Goal: Check status: Check status

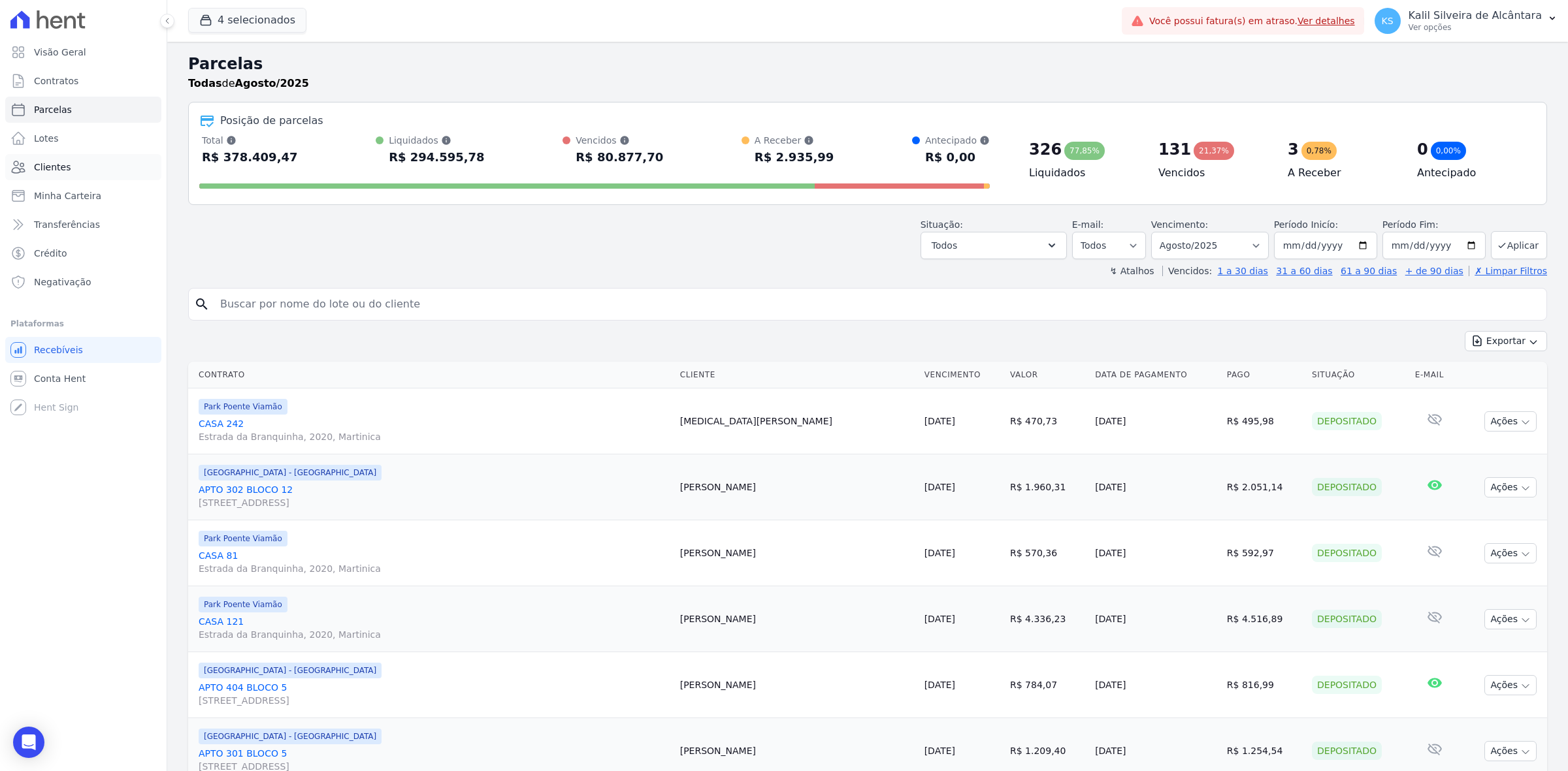
drag, startPoint x: 0, startPoint y: 0, endPoint x: 59, endPoint y: 167, distance: 177.1
click at [51, 167] on span "Clientes" at bounding box center [52, 167] width 37 height 13
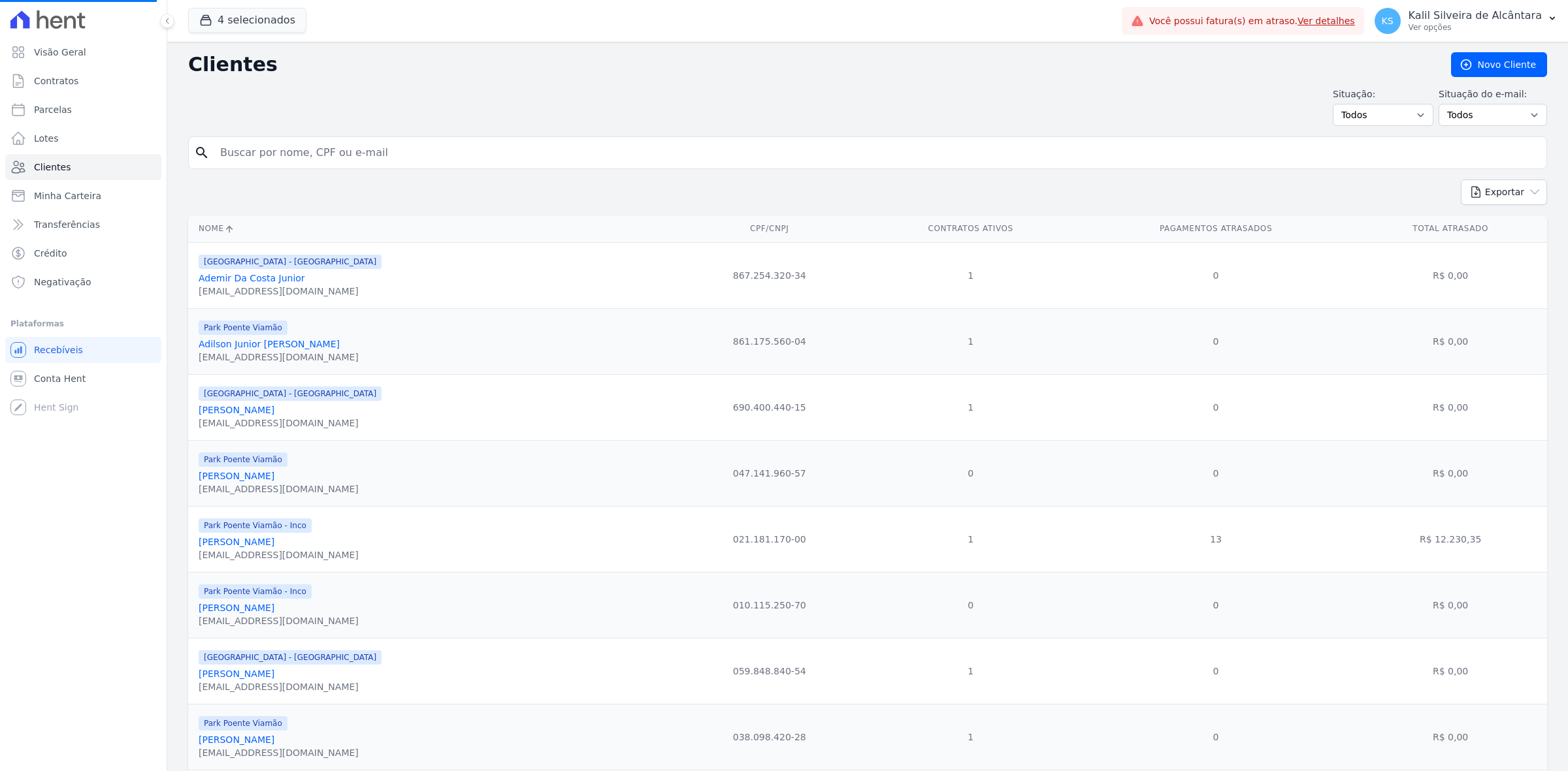
click at [329, 155] on input "search" at bounding box center [876, 153] width 1329 height 26
type input "THIAGO"
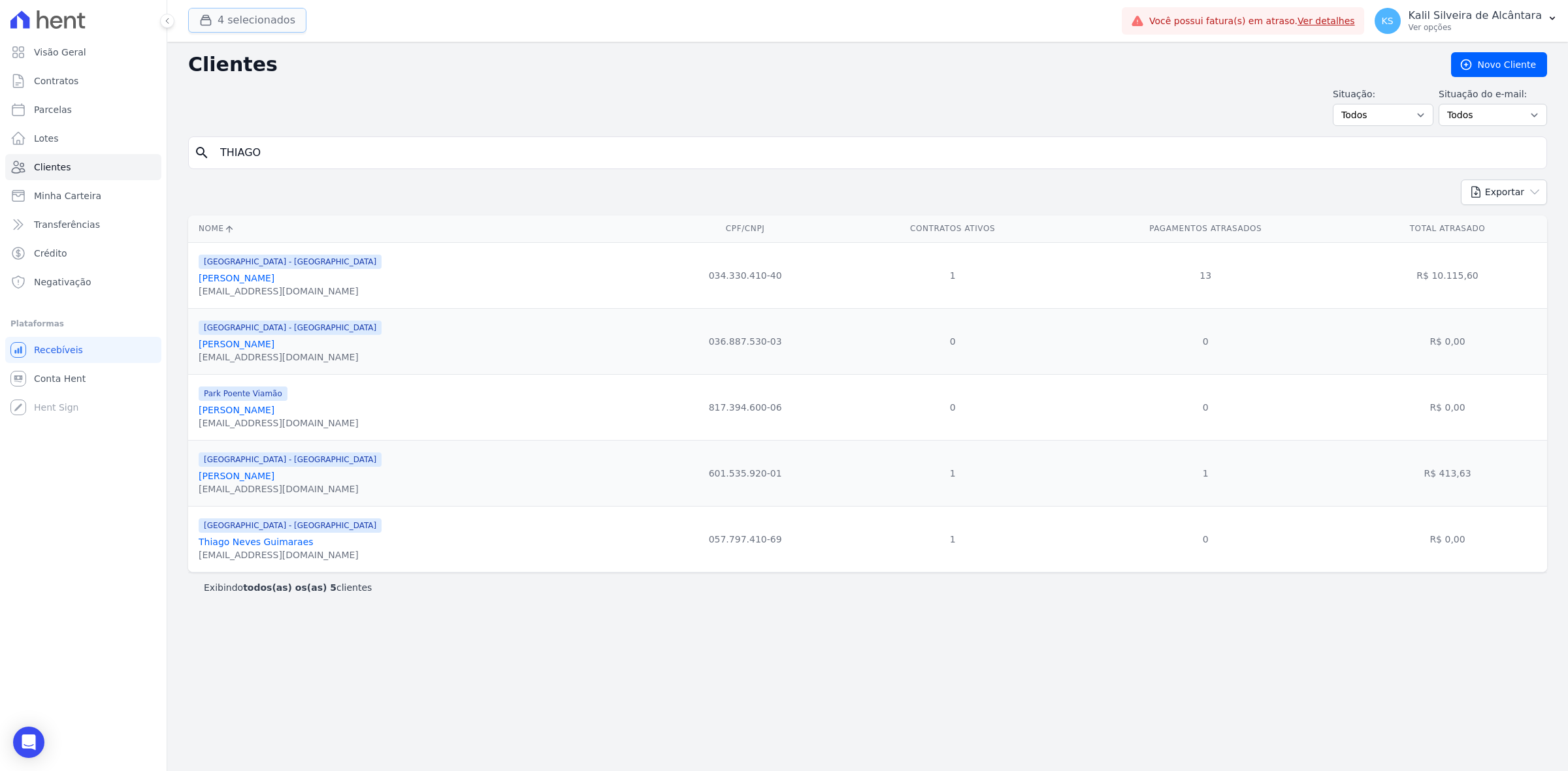
click at [256, 28] on button "4 selecionados" at bounding box center [247, 20] width 118 height 25
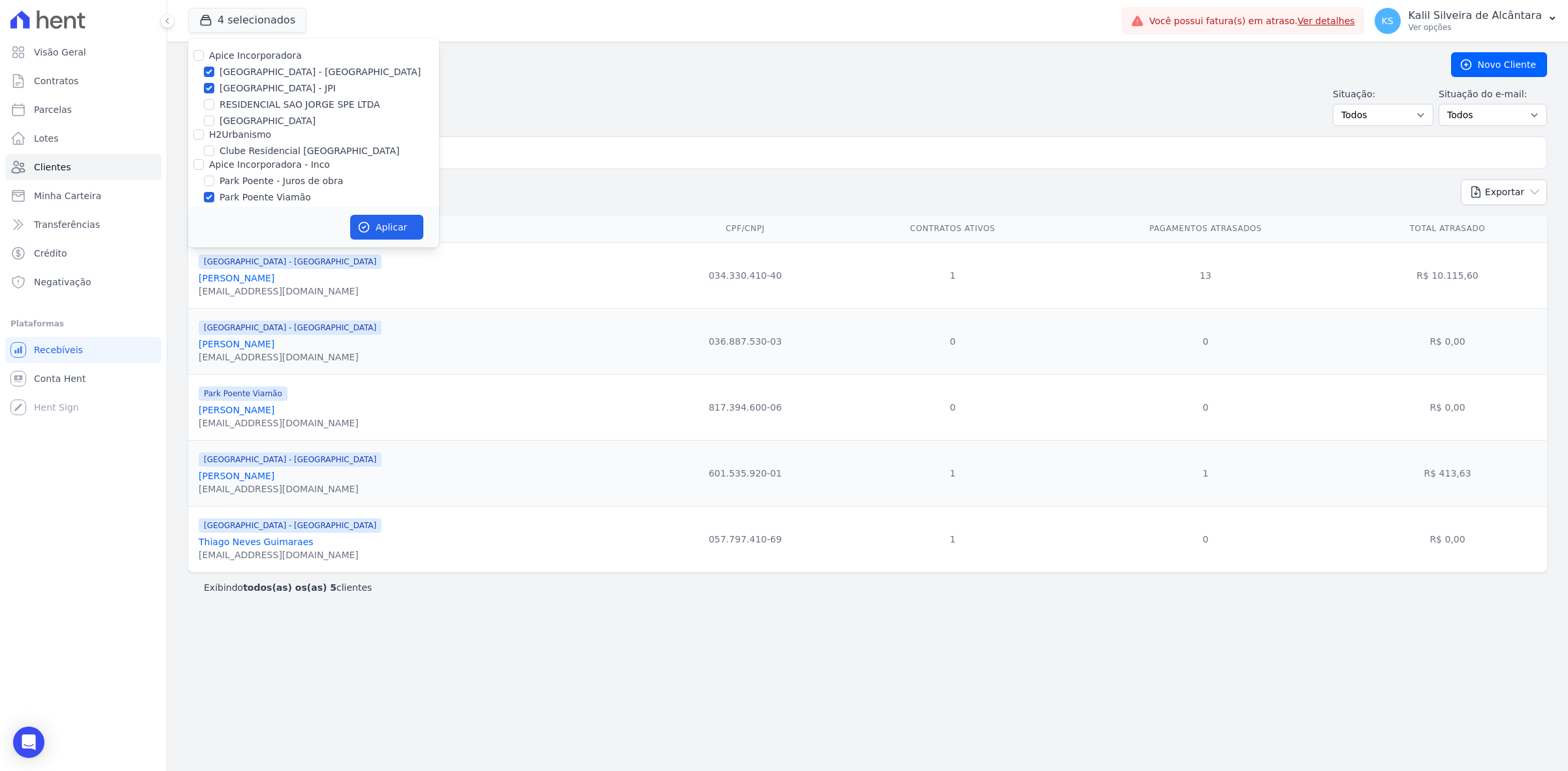
click at [568, 120] on div "Situação: Todos Adimplentes Inadimplentes Situação do e-mail: Todos Confirmado …" at bounding box center [867, 107] width 1359 height 39
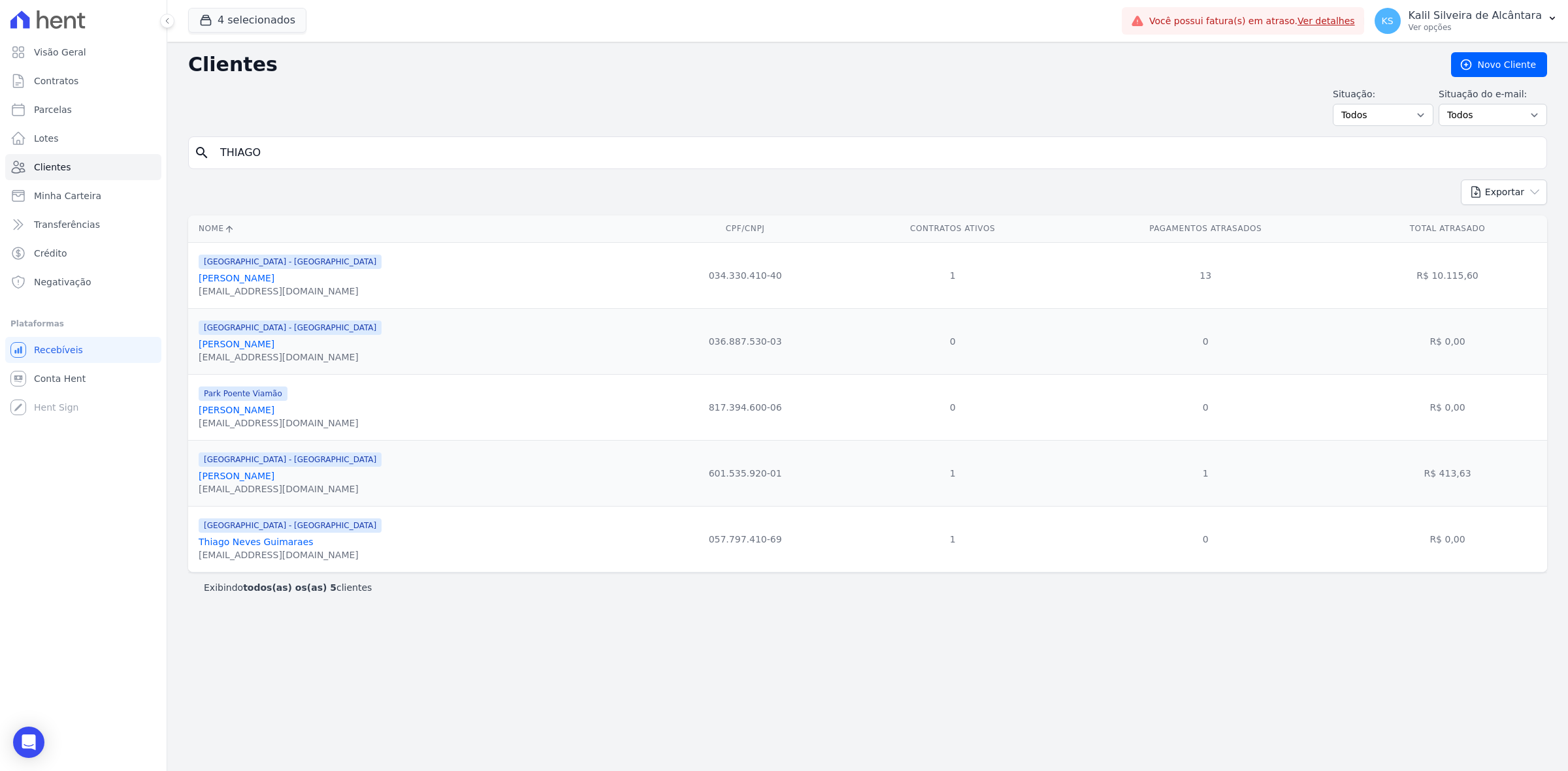
click at [341, 154] on input "THIAGO" at bounding box center [876, 153] width 1329 height 26
type input "TIAGO"
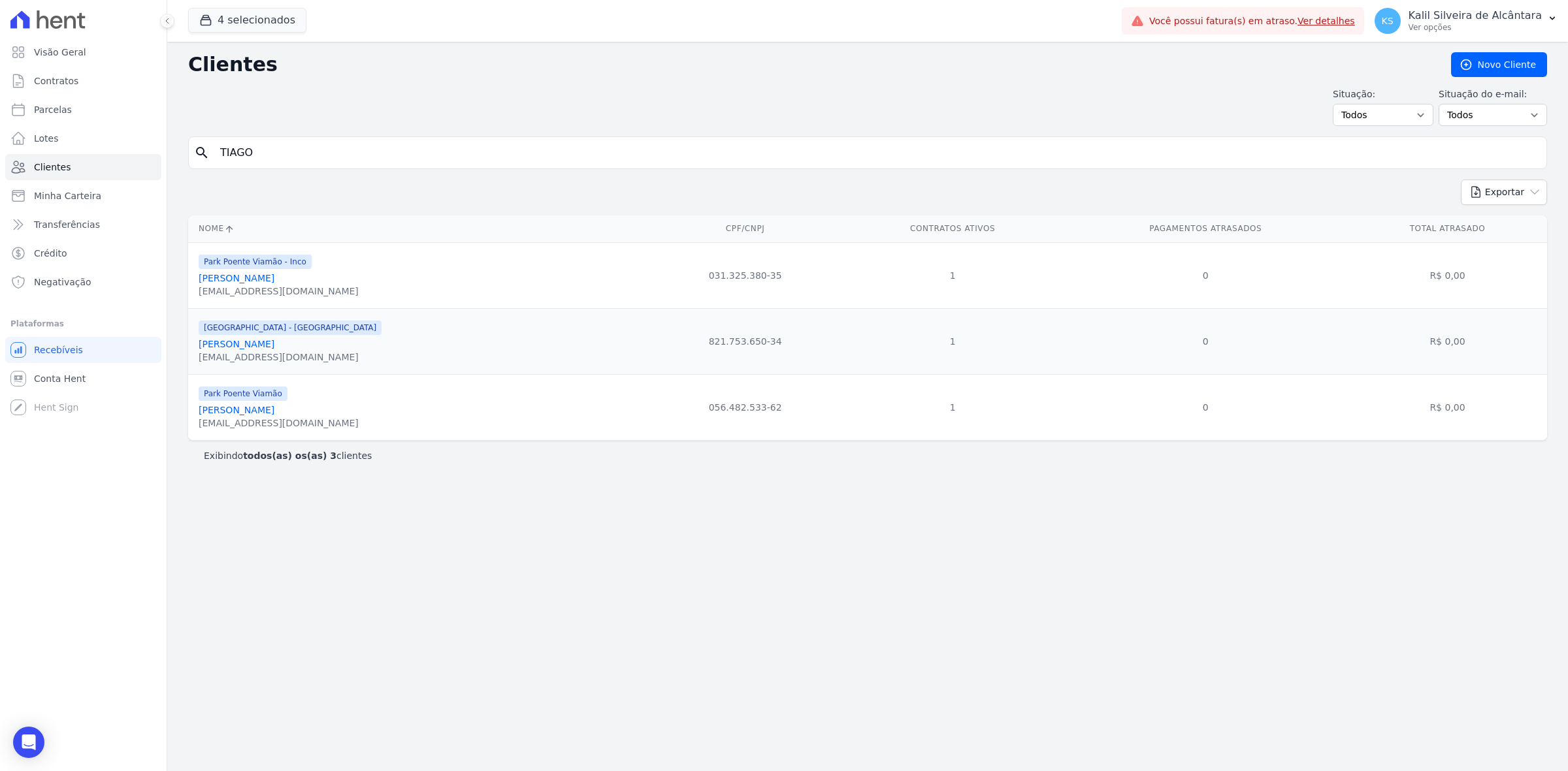
click at [255, 414] on link "[PERSON_NAME]" at bounding box center [237, 410] width 76 height 10
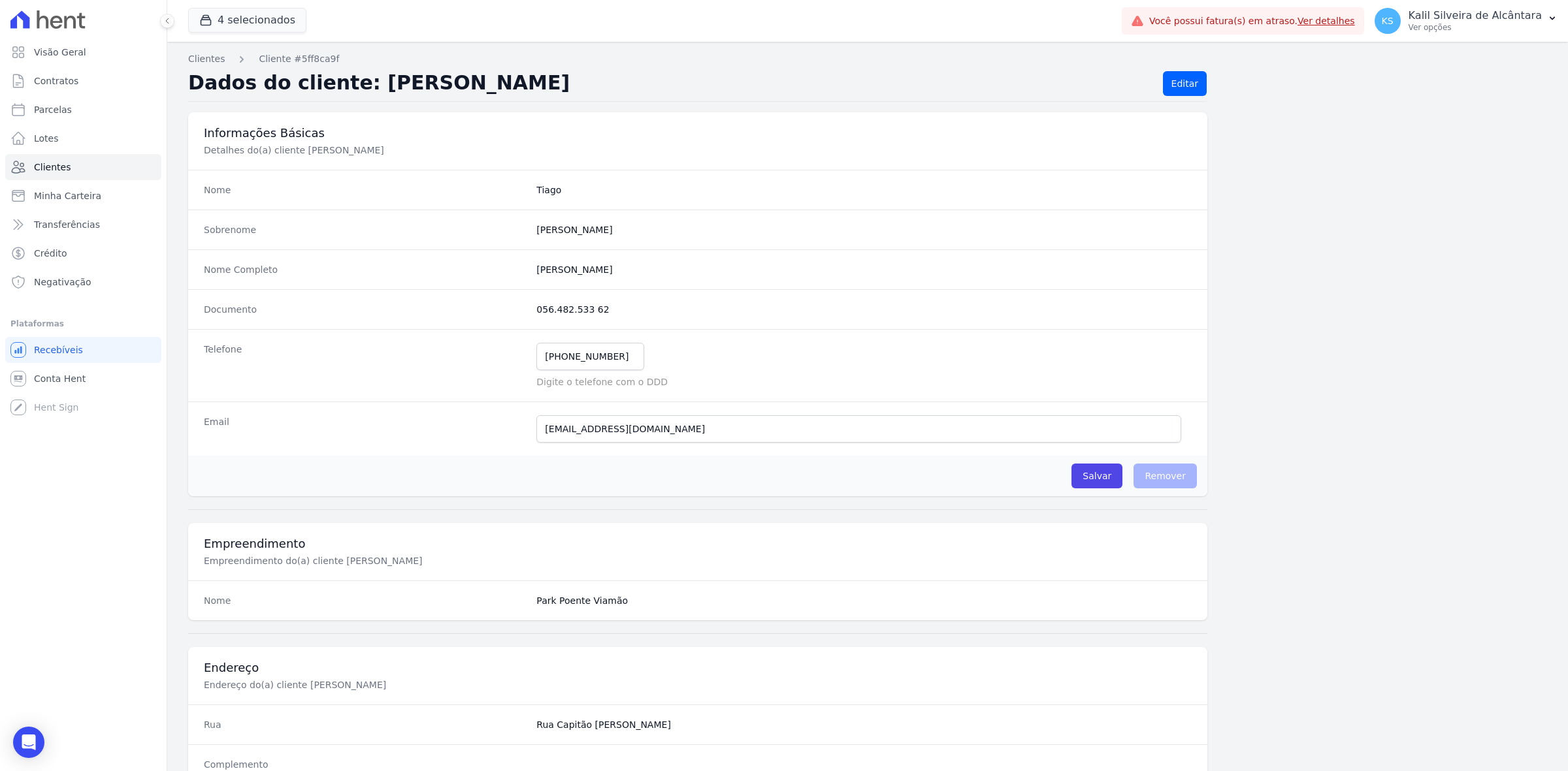
scroll to position [455, 0]
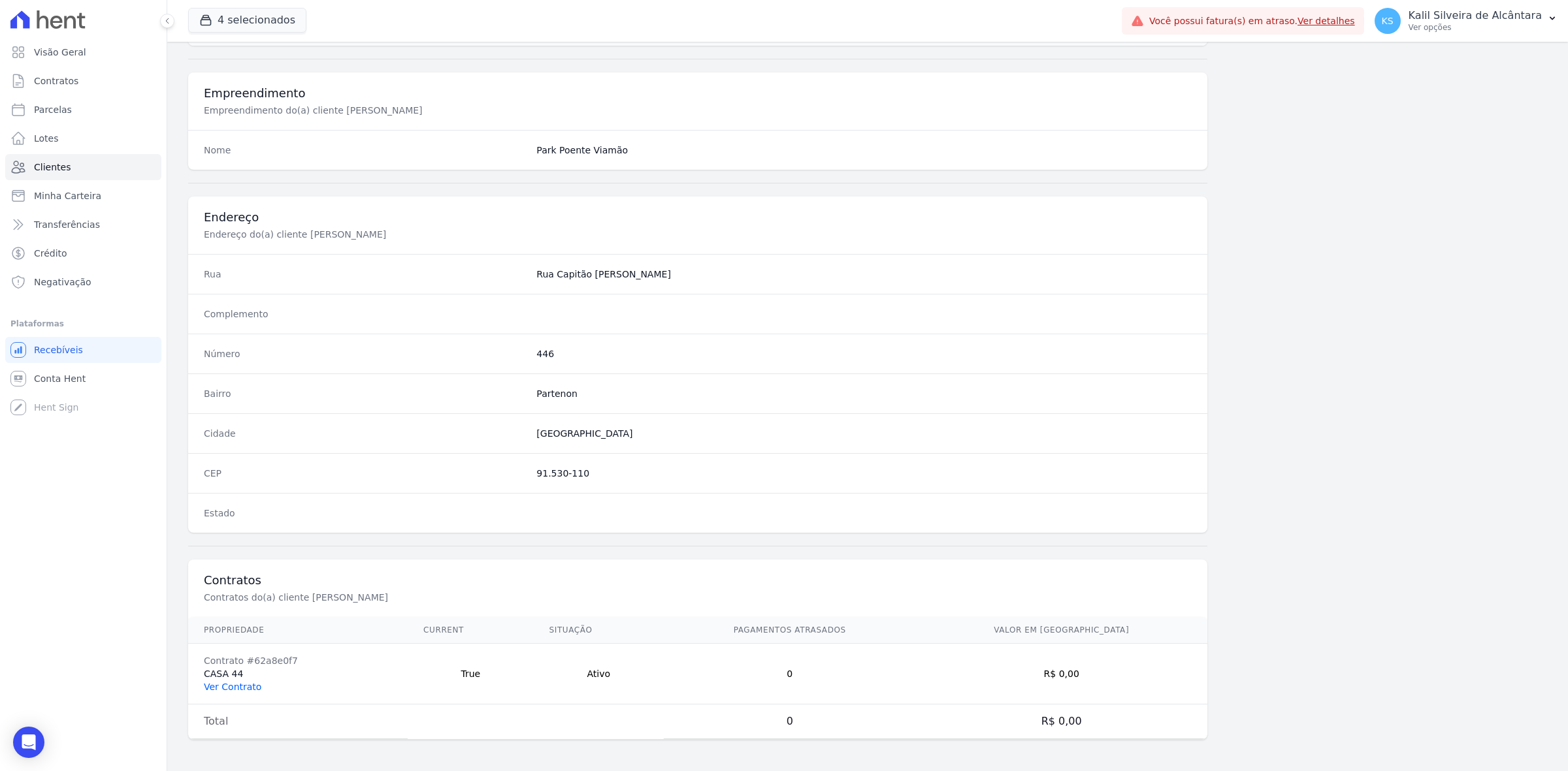
click at [240, 683] on link "Ver Contrato" at bounding box center [232, 687] width 58 height 10
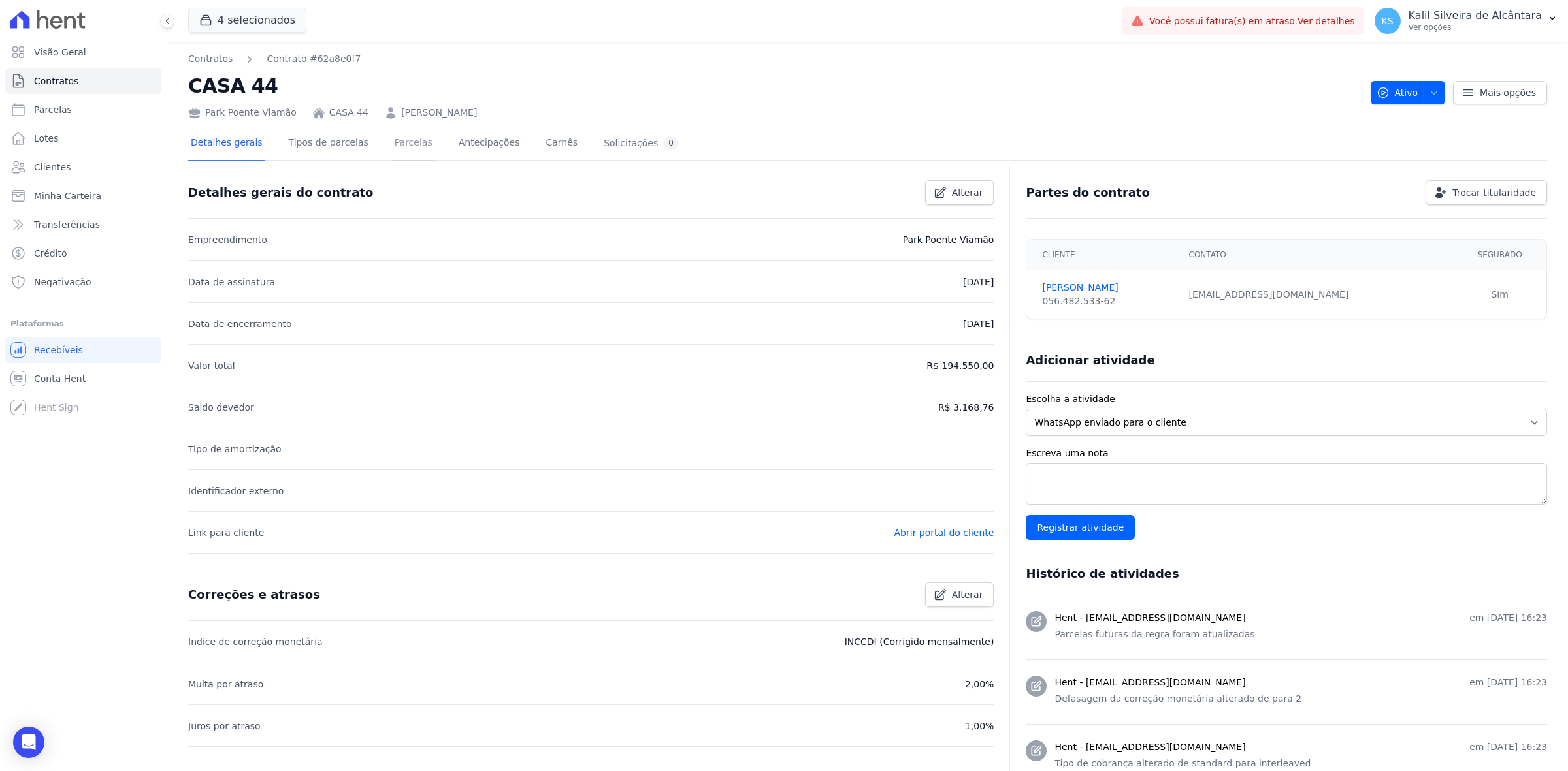
click at [392, 147] on link "Parcelas" at bounding box center [413, 143] width 43 height 34
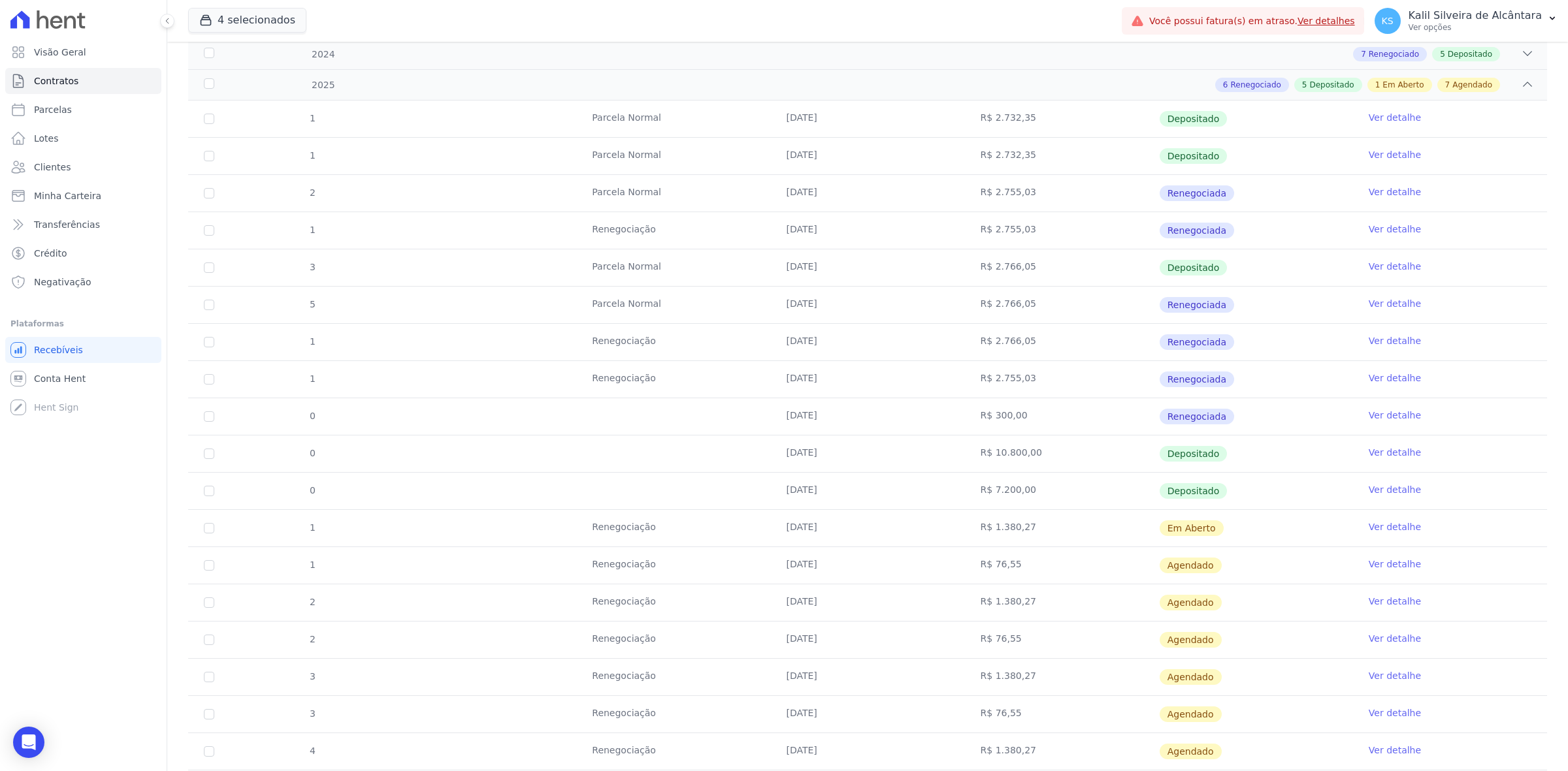
scroll to position [314, 0]
